Goal: Find specific page/section: Find specific page/section

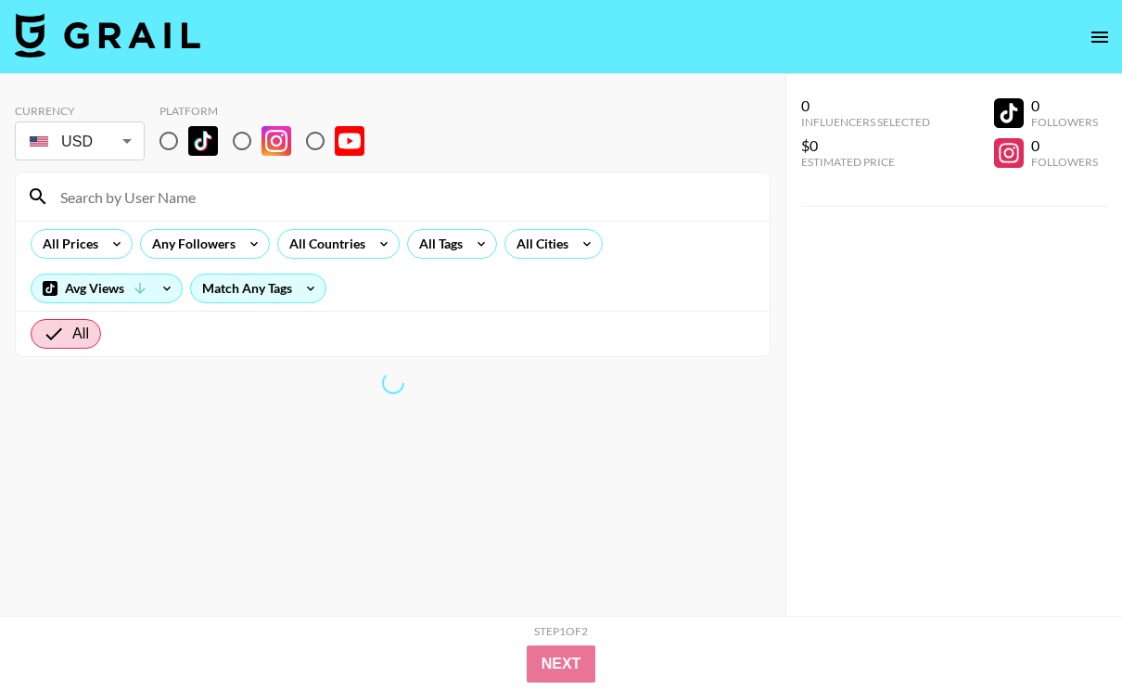
click at [181, 143] on input "radio" at bounding box center [168, 140] width 39 height 39
radio input "true"
click at [172, 143] on input "radio" at bounding box center [168, 140] width 39 height 39
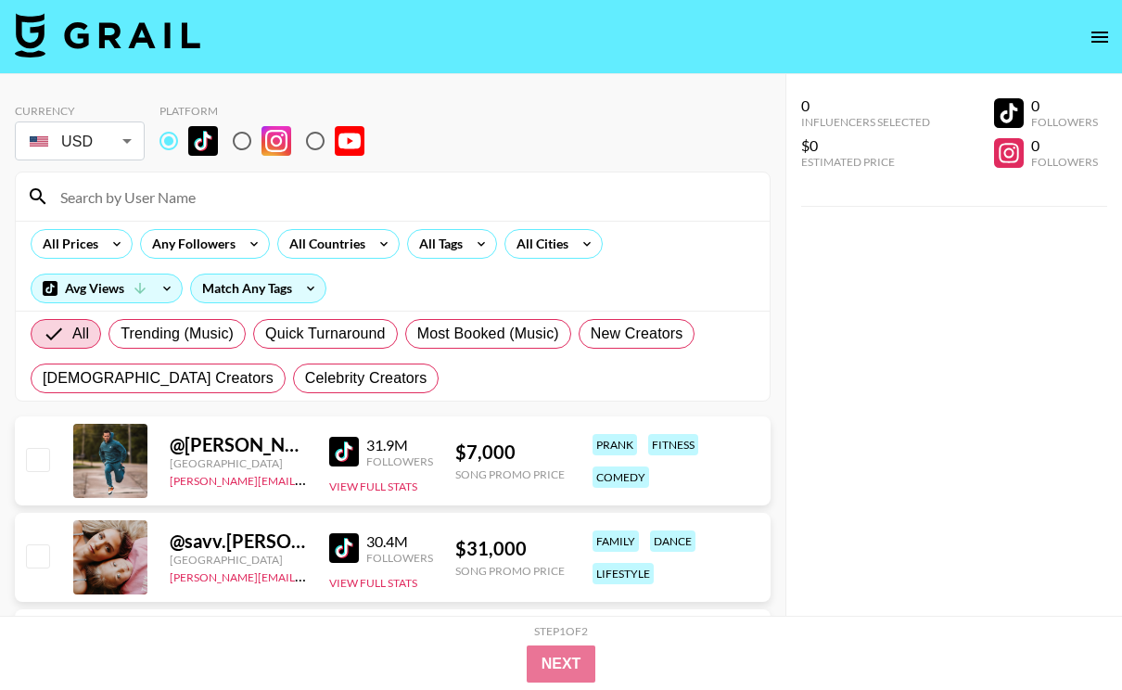
click at [188, 205] on input at bounding box center [403, 197] width 709 height 30
click at [484, 286] on div "All Prices Any Followers All Countries All Tags All Cities Avg Views Match Any …" at bounding box center [393, 266] width 754 height 90
click at [461, 247] on div "All Tags" at bounding box center [437, 244] width 58 height 28
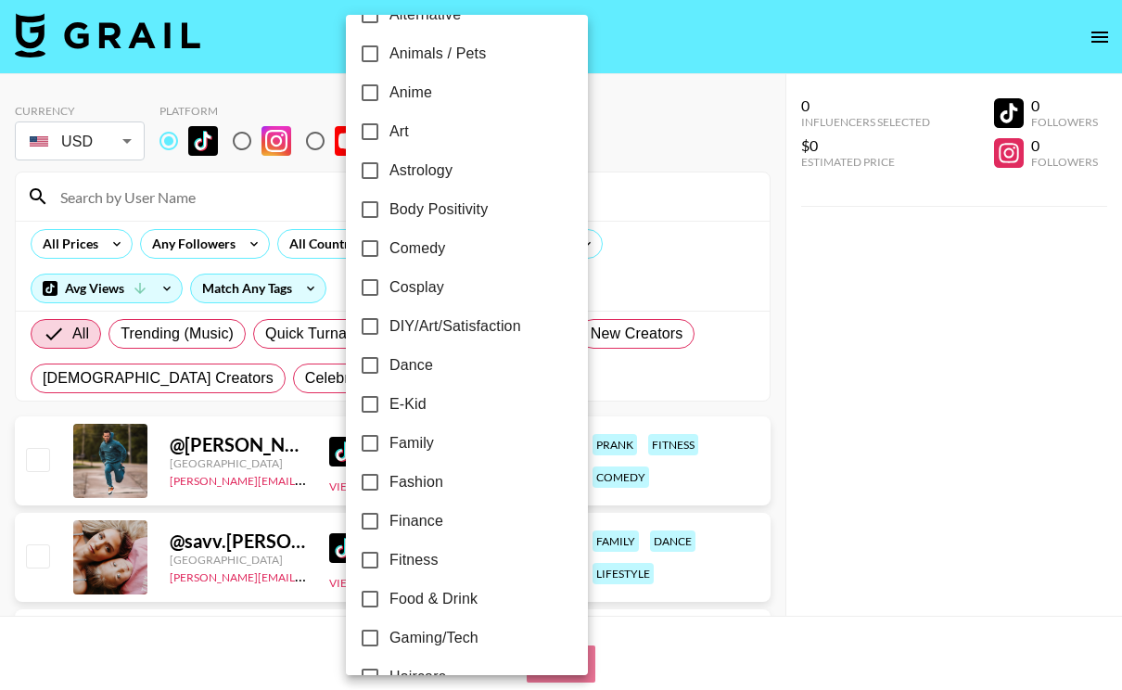
scroll to position [151, 0]
click at [442, 361] on label "Dance" at bounding box center [454, 365] width 208 height 39
click at [389, 361] on input "Dance" at bounding box center [369, 365] width 39 height 39
checkbox input "true"
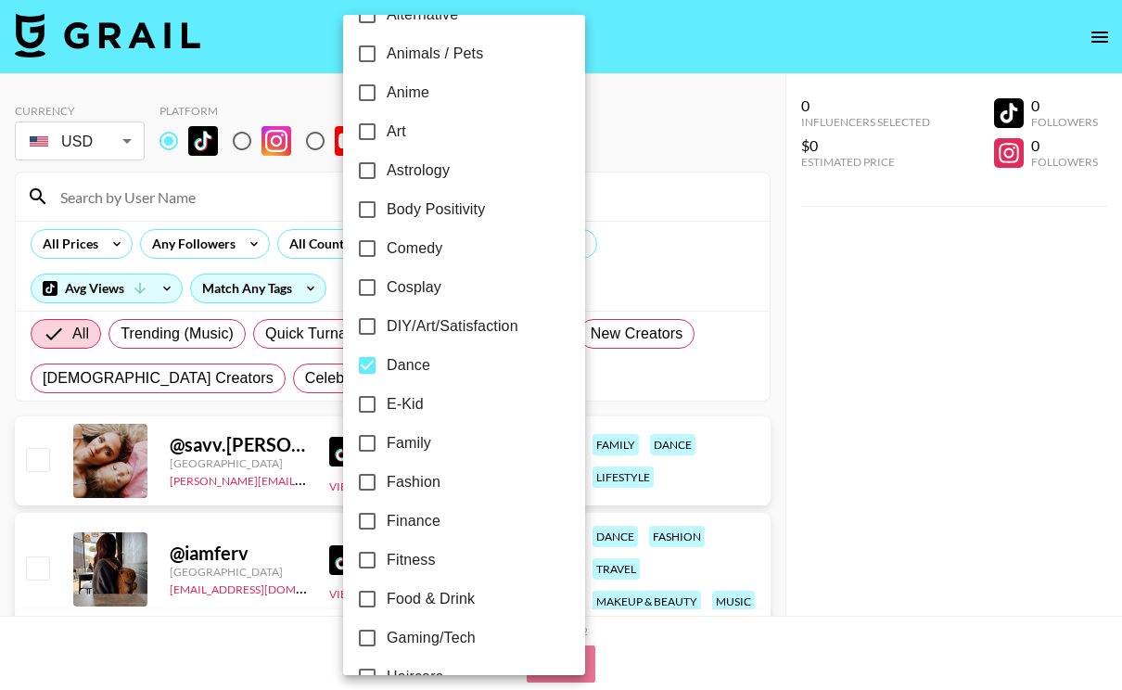
click at [675, 261] on div at bounding box center [561, 345] width 1122 height 690
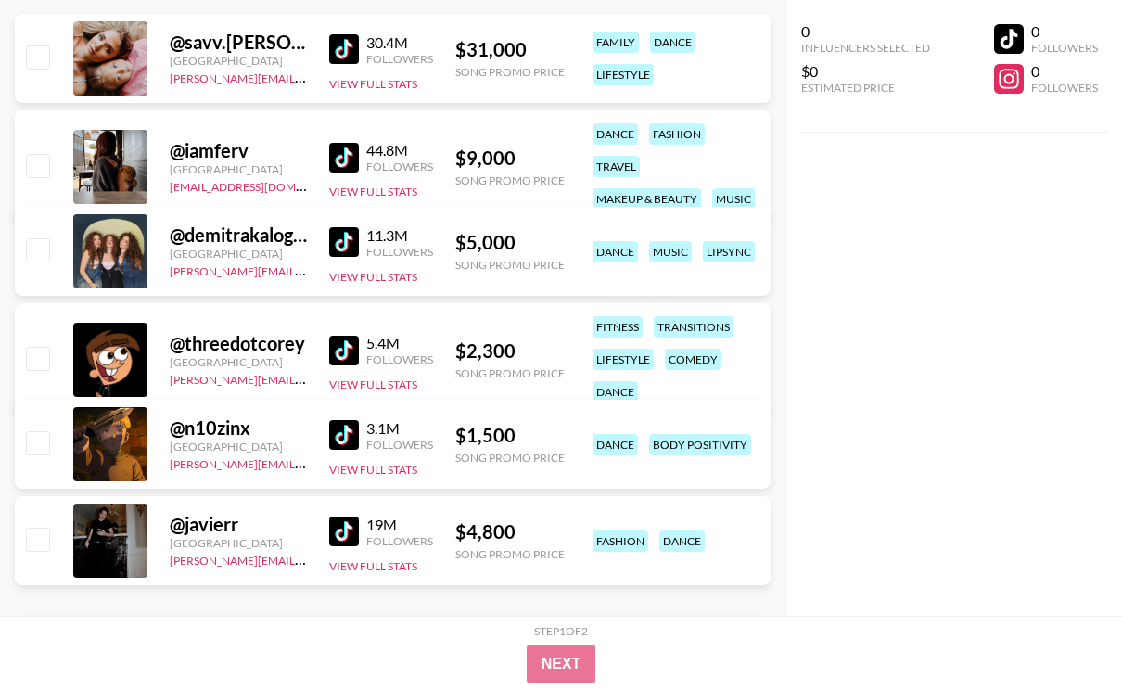
scroll to position [0, 0]
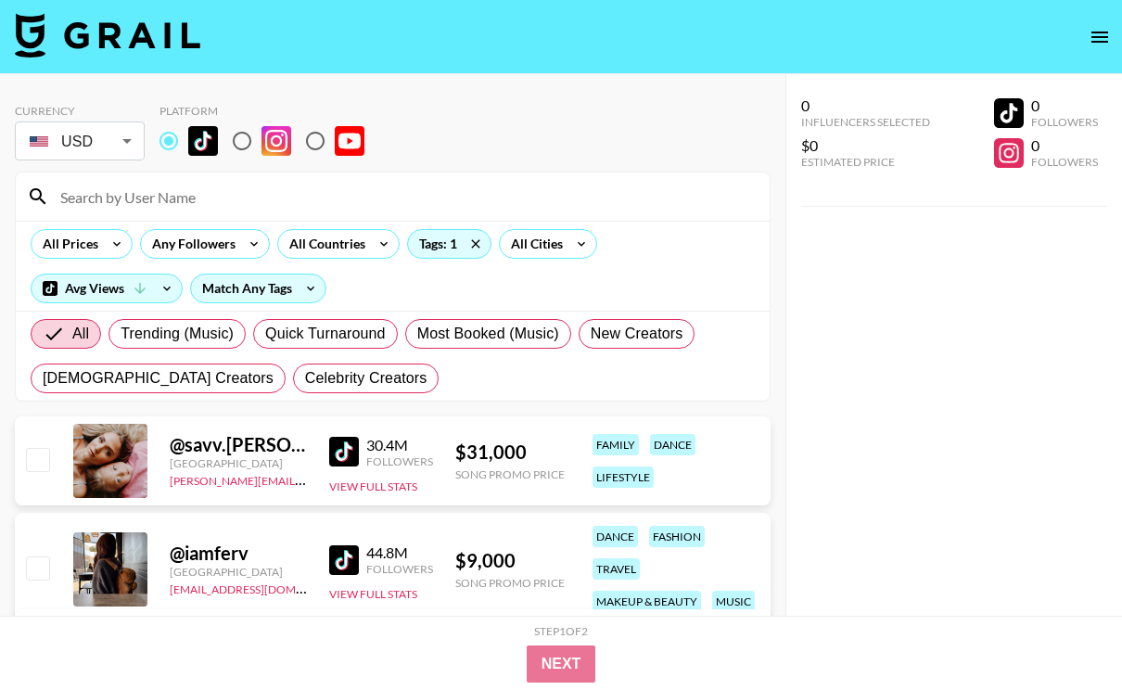
click at [202, 206] on input at bounding box center [403, 197] width 709 height 30
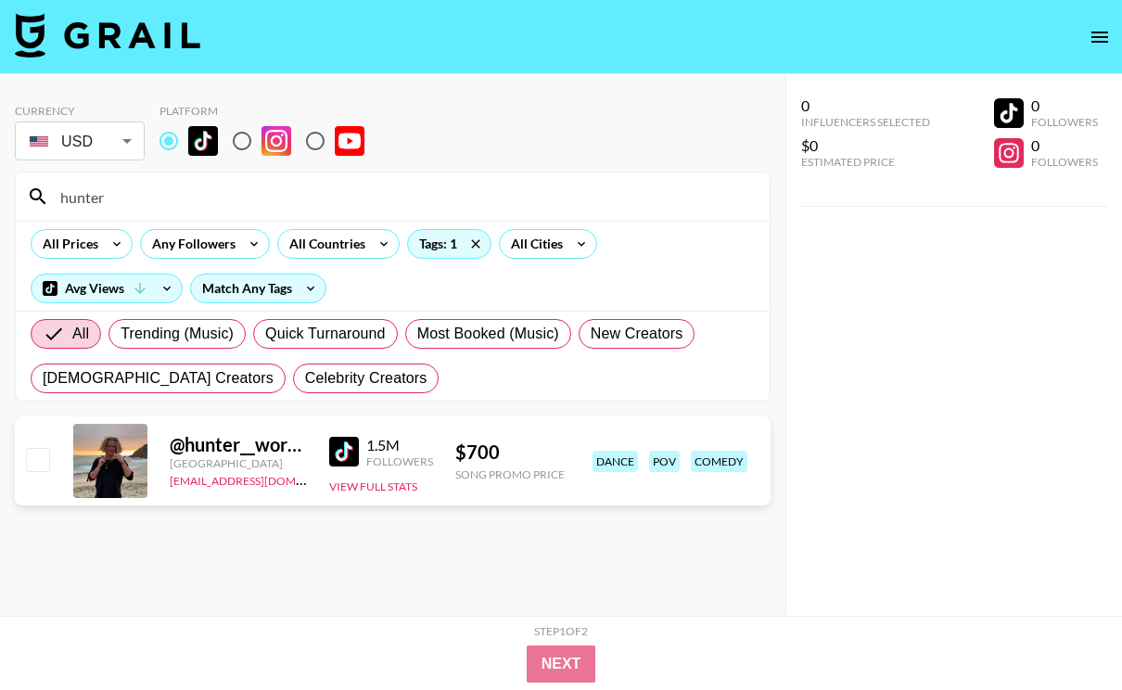
type input "hunter"
click at [203, 491] on div "@ hunter__workman [GEOGRAPHIC_DATA] [EMAIL_ADDRESS][DOMAIN_NAME] 1.5M Followers…" at bounding box center [393, 460] width 756 height 89
click at [211, 444] on div "@ hunter__workman" at bounding box center [238, 444] width 137 height 23
click at [356, 459] on img at bounding box center [344, 452] width 30 height 30
